Goal: Browse casually

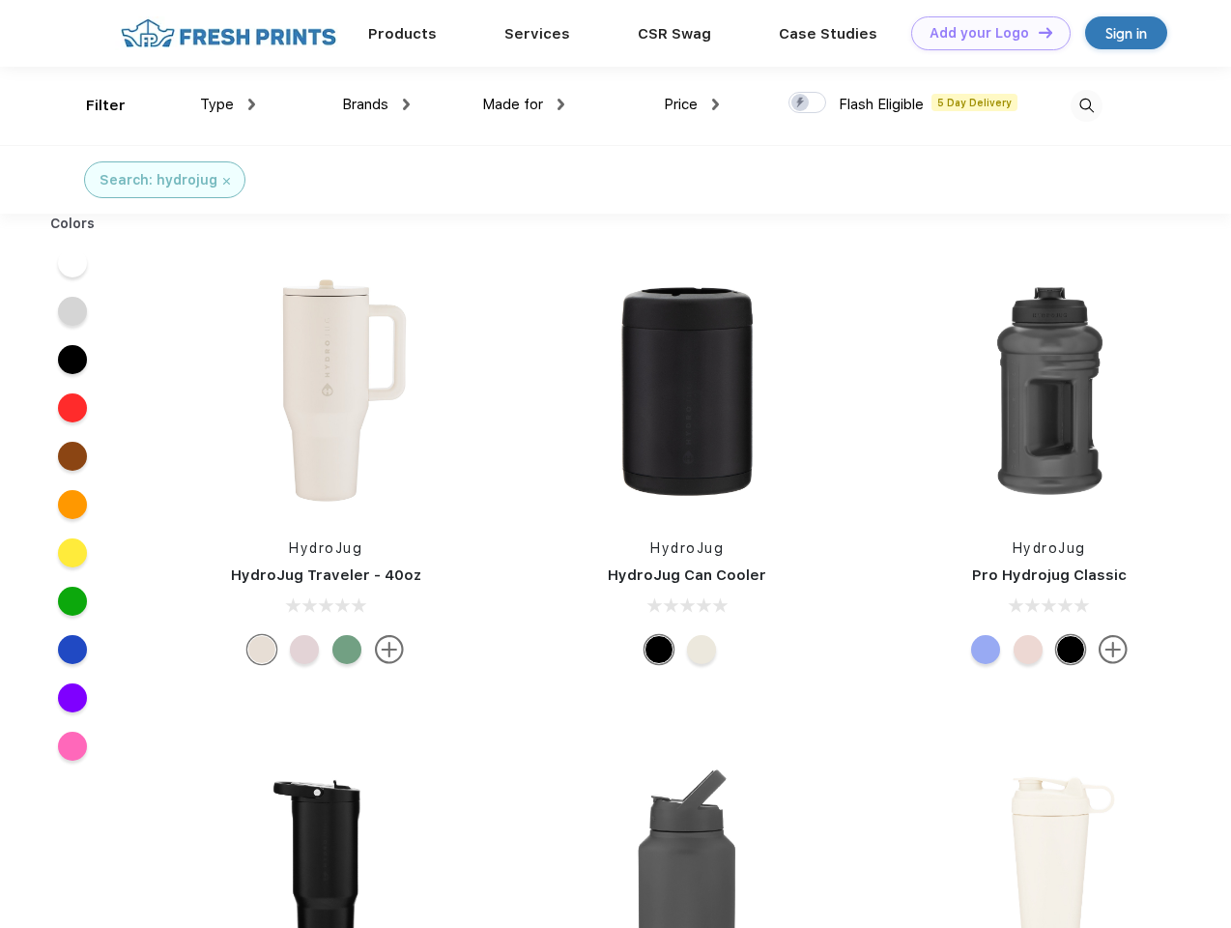
scroll to position [1, 0]
click at [984, 33] on link "Add your Logo Design Tool" at bounding box center [990, 33] width 159 height 34
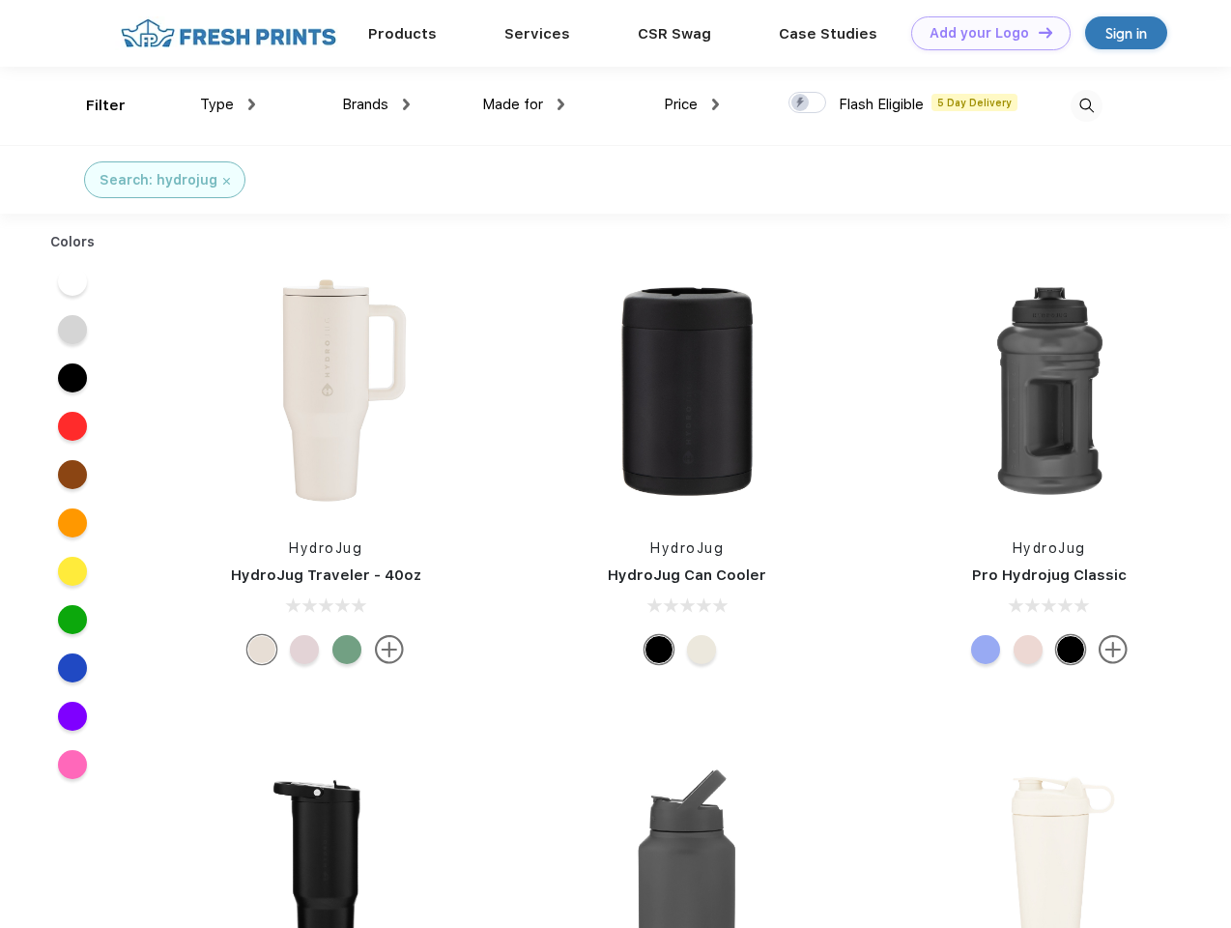
click at [0, 0] on div "Design Tool" at bounding box center [0, 0] width 0 height 0
click at [1037, 32] on link "Add your Logo Design Tool" at bounding box center [990, 33] width 159 height 34
click at [93, 105] on div "Filter" at bounding box center [106, 106] width 40 height 22
click at [228, 104] on span "Type" at bounding box center [217, 104] width 34 height 17
click at [376, 104] on span "Brands" at bounding box center [365, 104] width 46 height 17
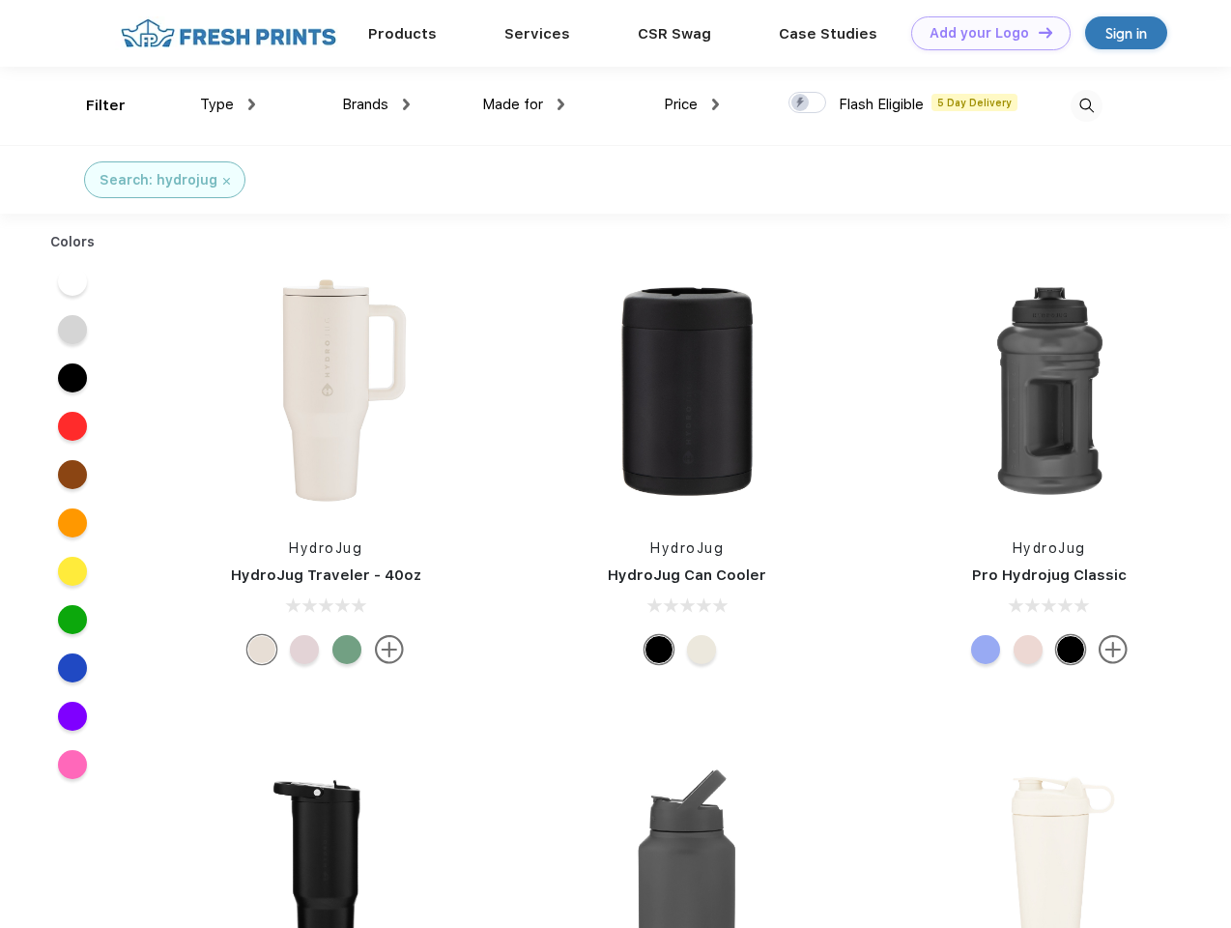
click at [524, 104] on span "Made for" at bounding box center [512, 104] width 61 height 17
click at [692, 104] on span "Price" at bounding box center [681, 104] width 34 height 17
click at [808, 103] on div at bounding box center [808, 102] width 38 height 21
click at [801, 103] on input "checkbox" at bounding box center [795, 97] width 13 height 13
click at [1086, 105] on img at bounding box center [1087, 106] width 32 height 32
